Goal: Information Seeking & Learning: Check status

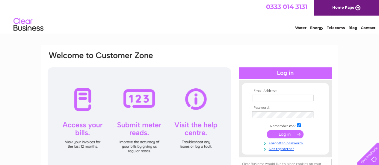
type input "glassaghtaxis@gmail.com"
click at [282, 134] on input "submit" at bounding box center [284, 134] width 37 height 8
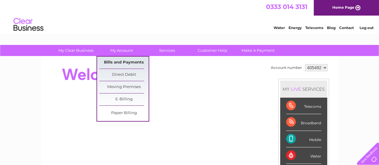
click at [119, 60] on link "Bills and Payments" at bounding box center [123, 63] width 49 height 12
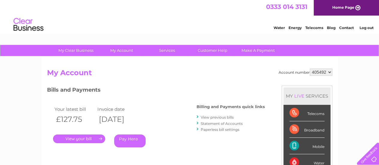
click at [78, 138] on link "." at bounding box center [79, 138] width 52 height 9
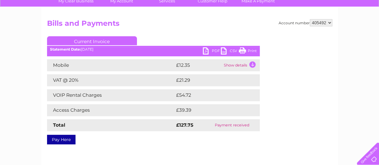
scroll to position [50, 0]
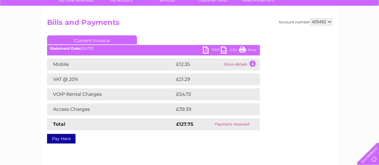
click at [251, 65] on td "Show details" at bounding box center [240, 64] width 37 height 12
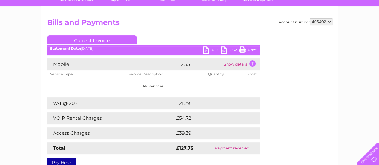
click at [239, 102] on td "£21.29" at bounding box center [210, 103] width 72 height 12
